Goal: Information Seeking & Learning: Find specific fact

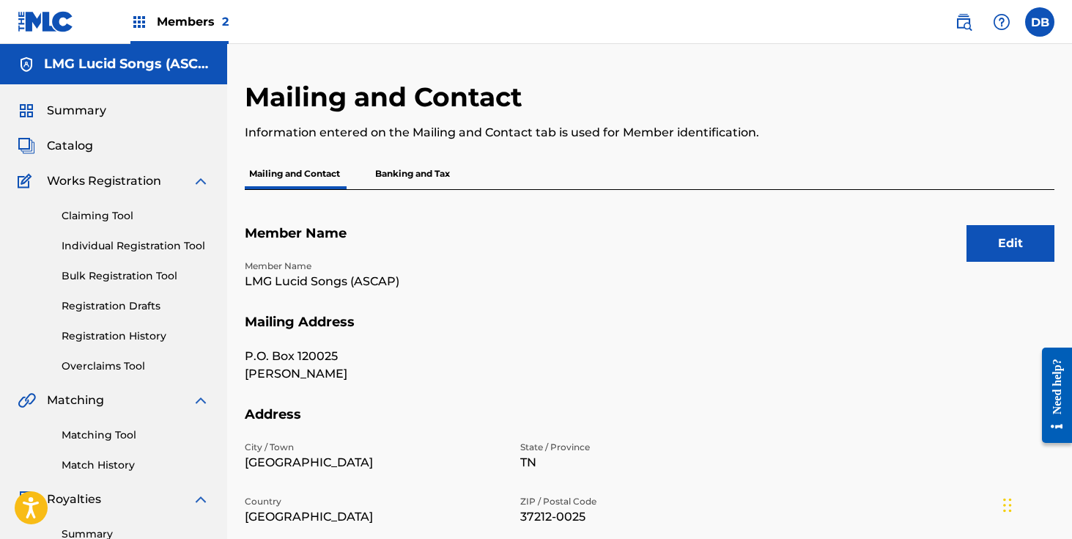
click at [146, 31] on div "Members 2" at bounding box center [179, 21] width 98 height 43
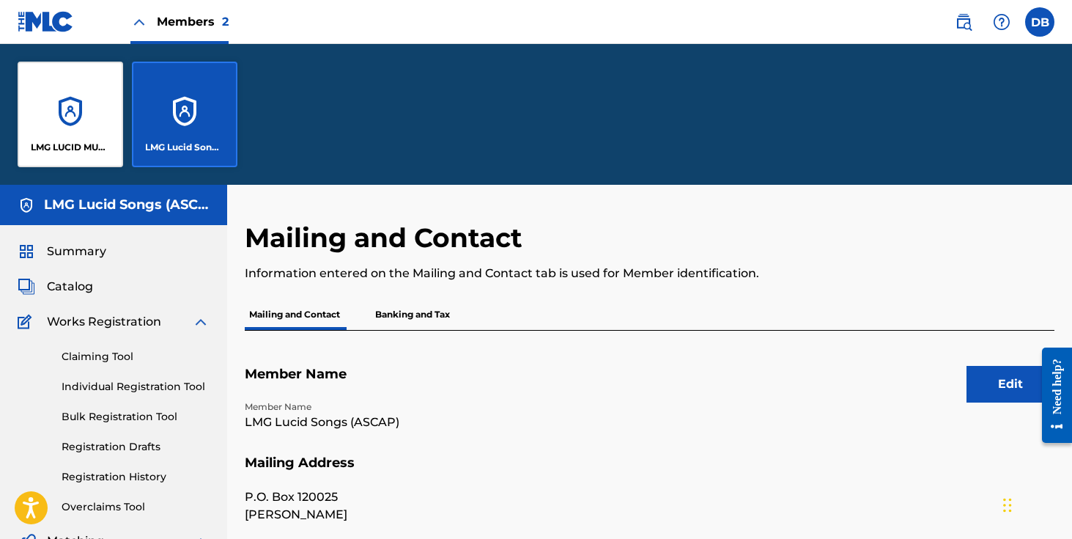
click at [964, 24] on img at bounding box center [964, 22] width 18 height 18
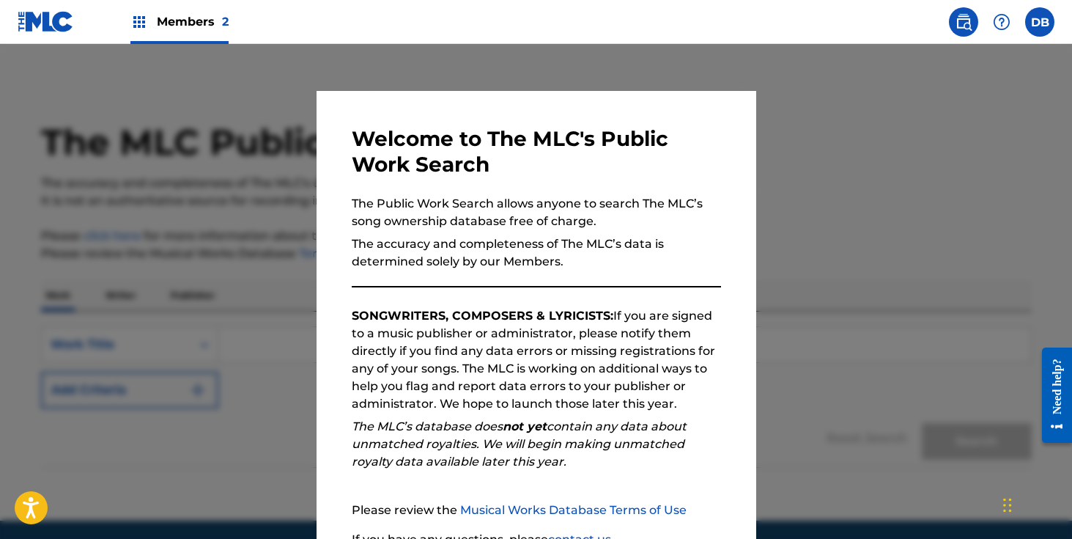
scroll to position [132, 0]
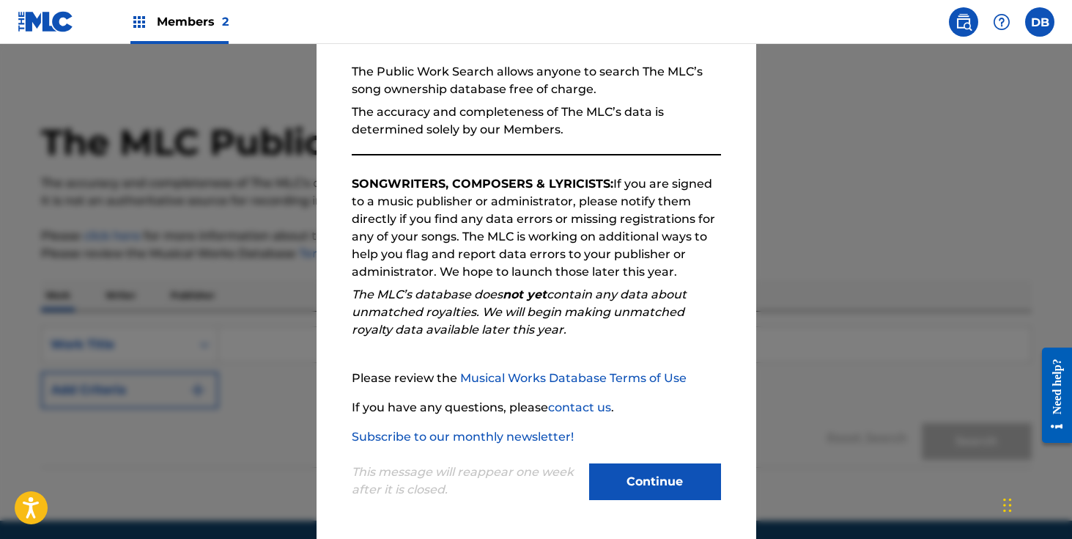
click at [658, 484] on button "Continue" at bounding box center [655, 481] width 132 height 37
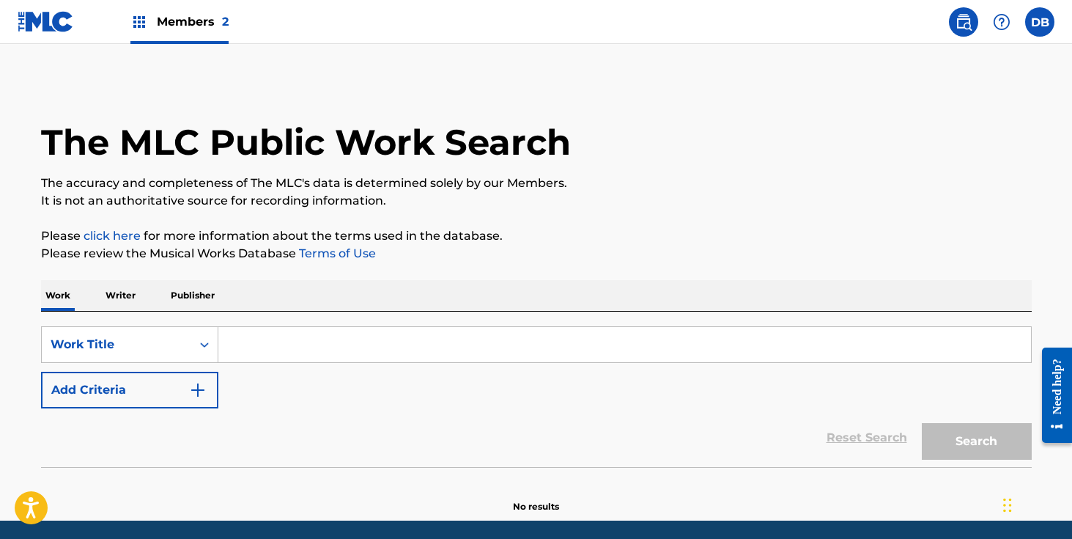
click at [300, 342] on input "Search Form" at bounding box center [624, 344] width 813 height 35
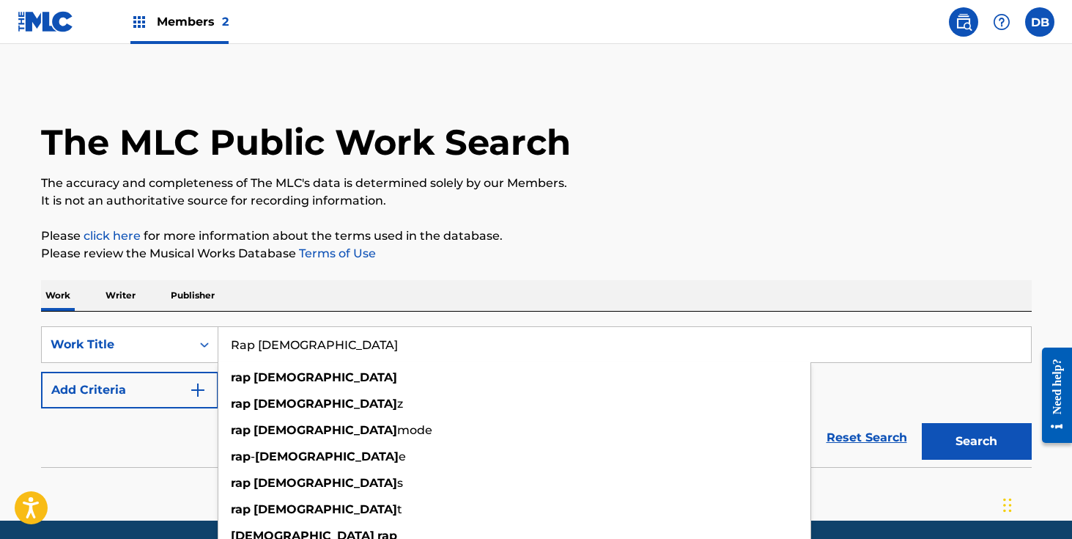
type input "Rap [DEMOGRAPHIC_DATA]"
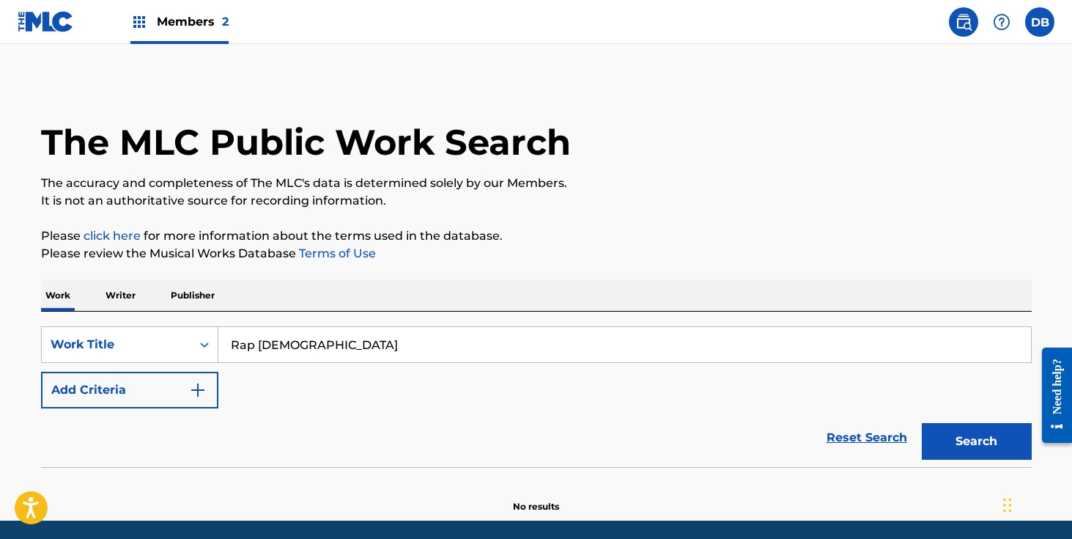
click at [426, 293] on div "Work Writer Publisher" at bounding box center [536, 295] width 991 height 31
click at [202, 380] on button "Add Criteria" at bounding box center [129, 389] width 177 height 37
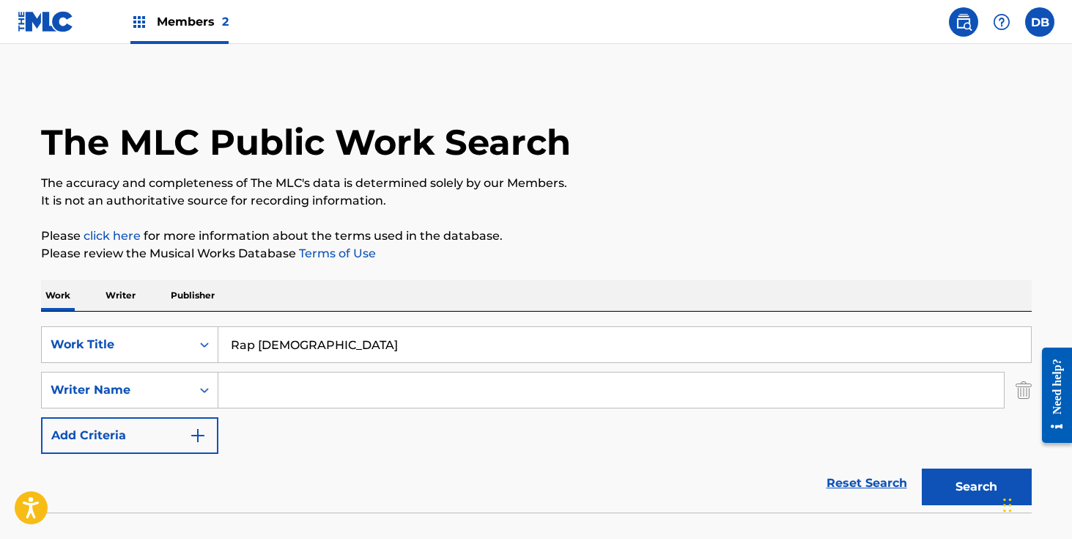
click at [236, 390] on input "Search Form" at bounding box center [610, 389] width 785 height 35
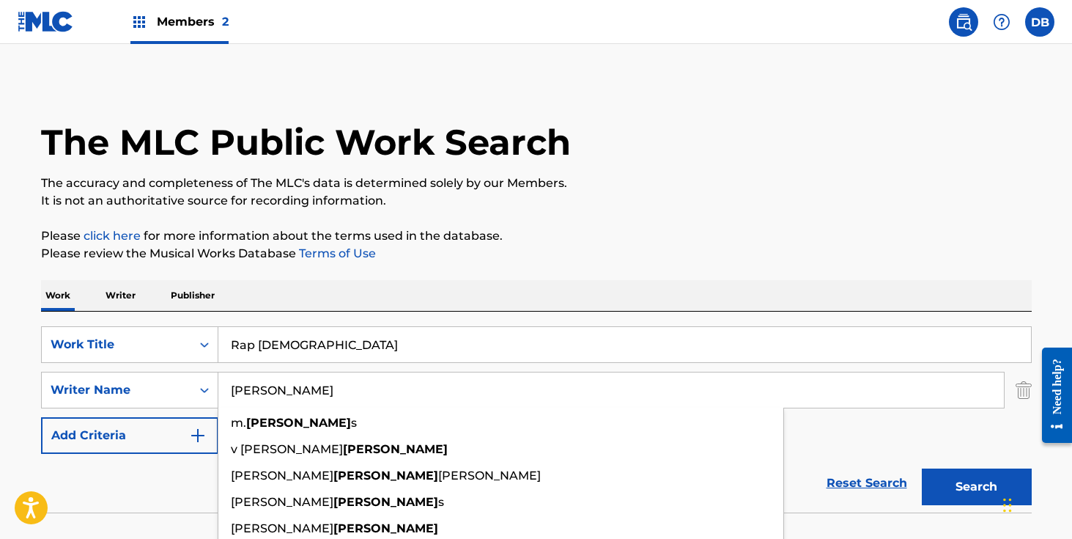
type input "[PERSON_NAME]"
click at [922, 468] on button "Search" at bounding box center [977, 486] width 110 height 37
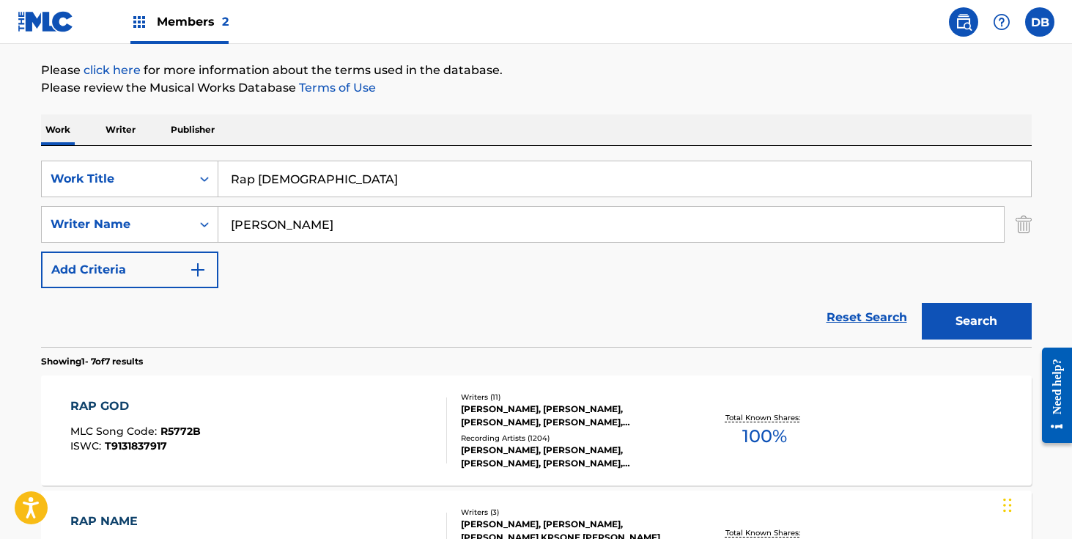
scroll to position [344, 0]
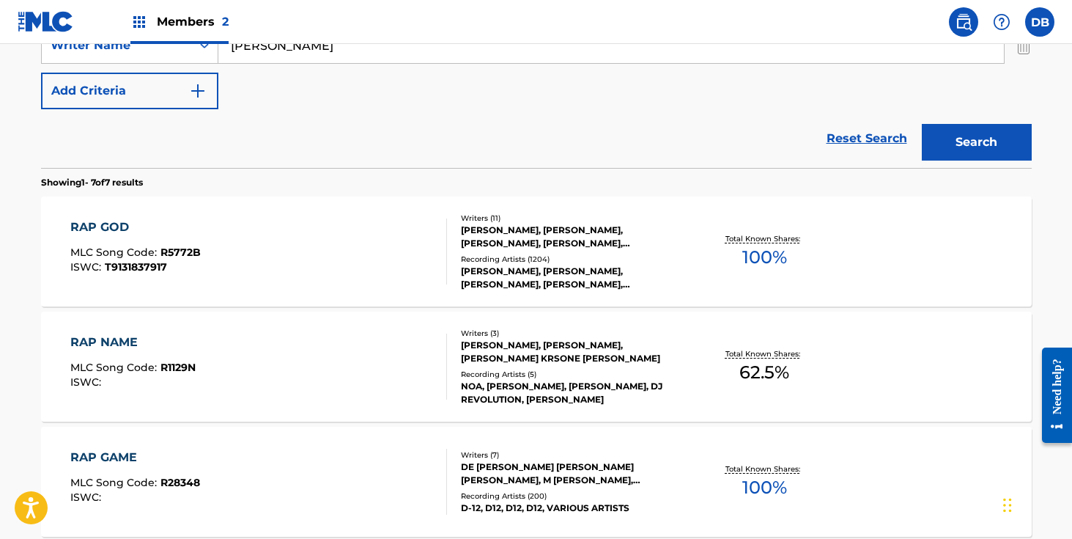
click at [543, 250] on div "Writers ( 11 ) [PERSON_NAME], [PERSON_NAME], [PERSON_NAME], [PERSON_NAME], [PER…" at bounding box center [564, 251] width 235 height 78
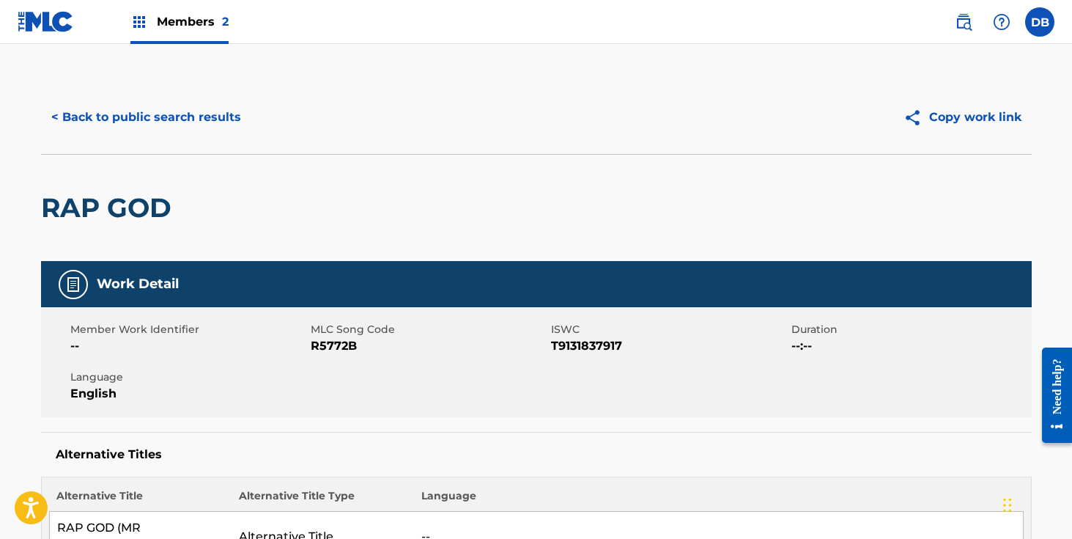
click at [208, 110] on button "< Back to public search results" at bounding box center [146, 117] width 210 height 37
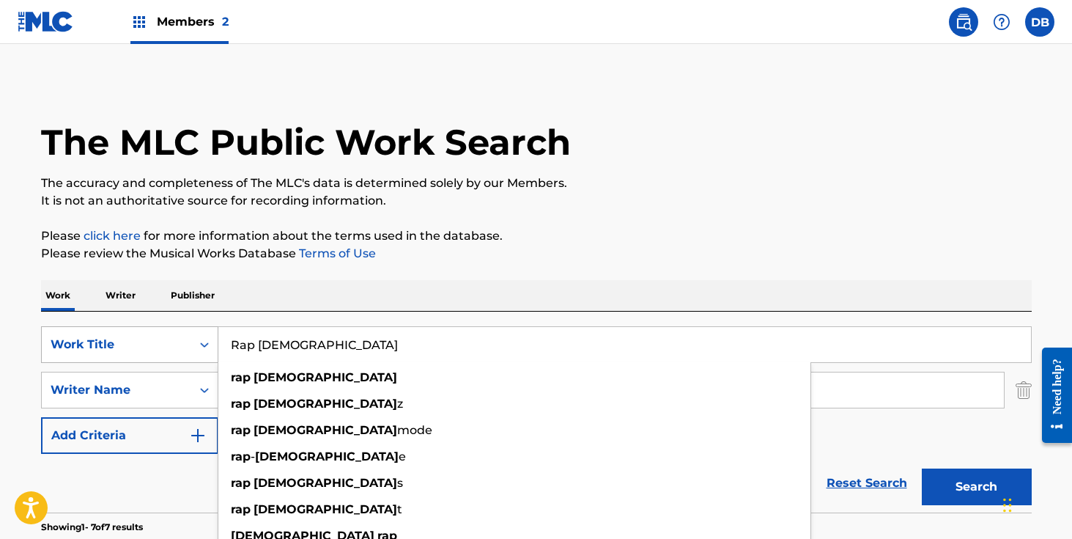
drag, startPoint x: 317, startPoint y: 349, endPoint x: 189, endPoint y: 349, distance: 127.5
click at [189, 349] on div "SearchWithCriteria9b2e43a6-a7d6-4539-9380-b88530fc0a72 Work Title Rap God rap g…" at bounding box center [536, 344] width 991 height 37
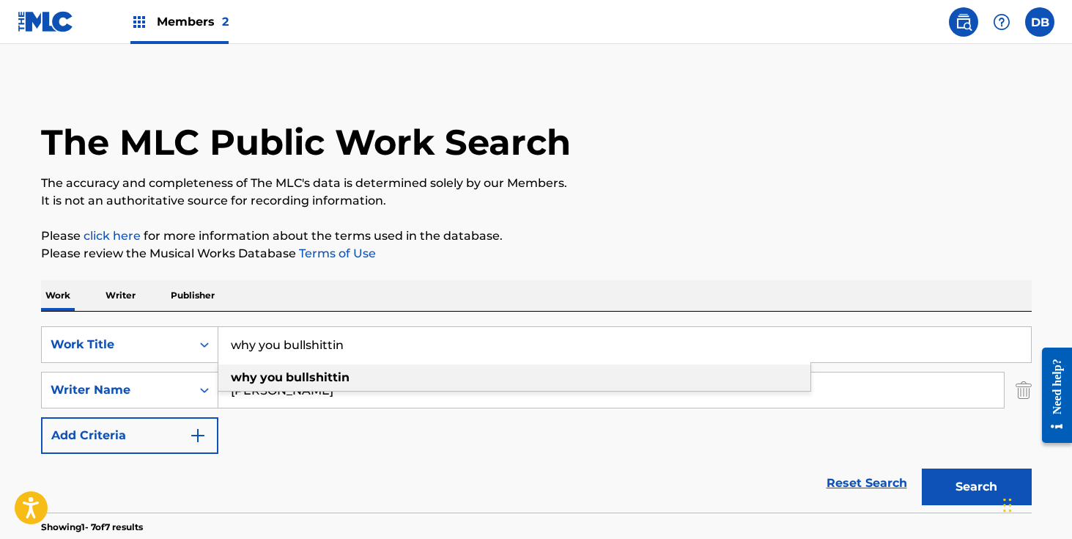
type input "why you bullshittin"
click at [259, 372] on span "Search Form" at bounding box center [258, 377] width 3 height 14
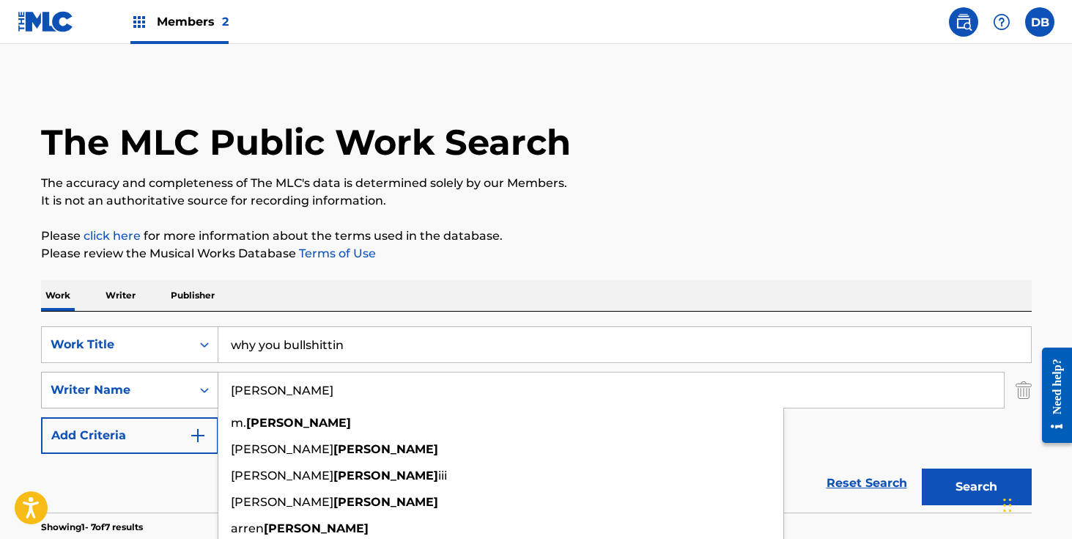
drag, startPoint x: 317, startPoint y: 386, endPoint x: 202, endPoint y: 386, distance: 115.0
click at [202, 386] on div "SearchWithCriteria0a892aed-f6f4-4bce-a792-c2aa589b1994 Writer Name [PERSON_NAME…" at bounding box center [536, 389] width 991 height 37
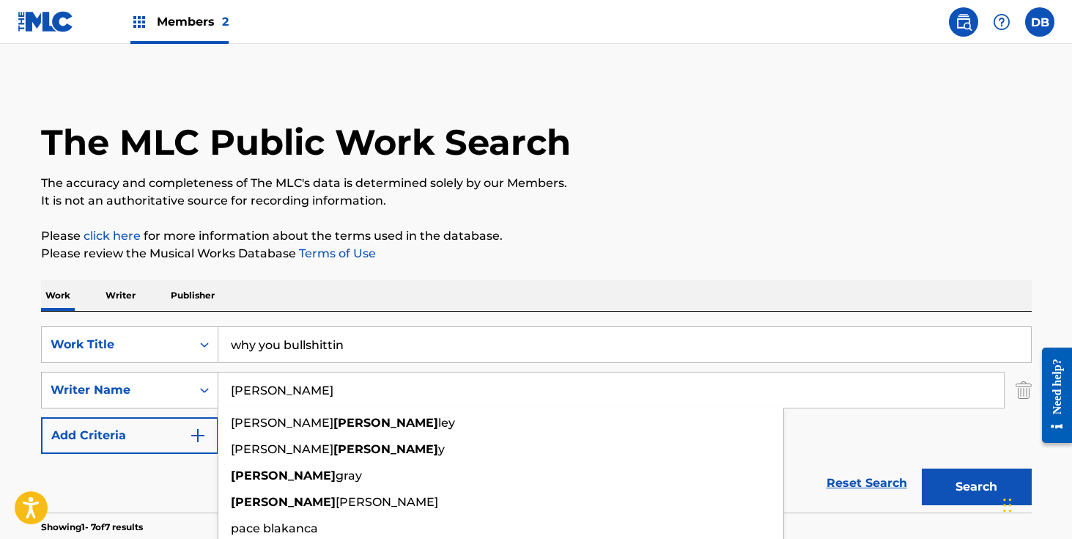
type input "[PERSON_NAME]"
click at [922, 468] on button "Search" at bounding box center [977, 486] width 110 height 37
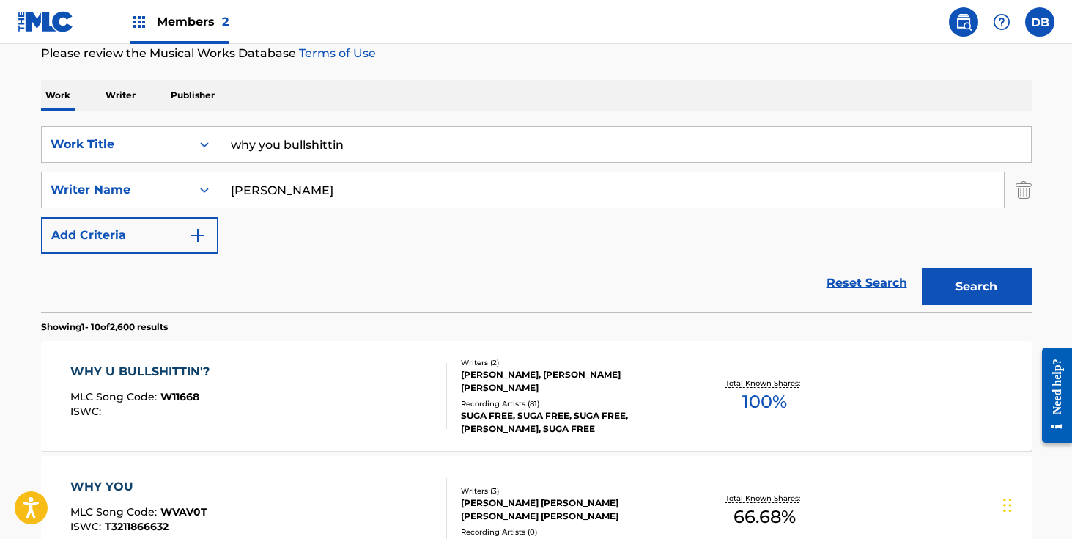
scroll to position [286, 0]
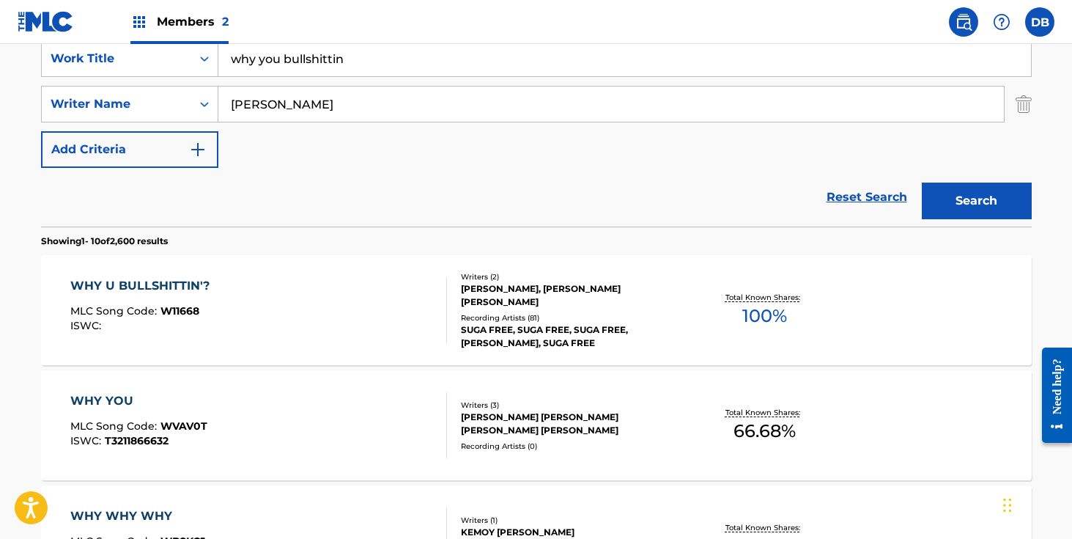
click at [511, 323] on div "SUGA FREE, SUGA FREE, SUGA FREE, [PERSON_NAME], SUGA FREE" at bounding box center [571, 336] width 221 height 26
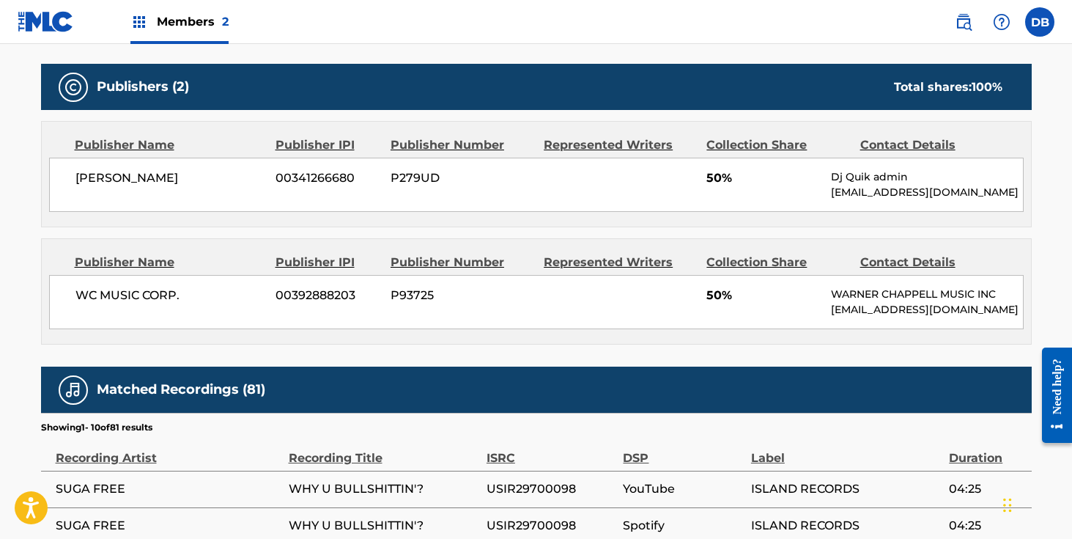
scroll to position [637, 0]
